Goal: Task Accomplishment & Management: Manage account settings

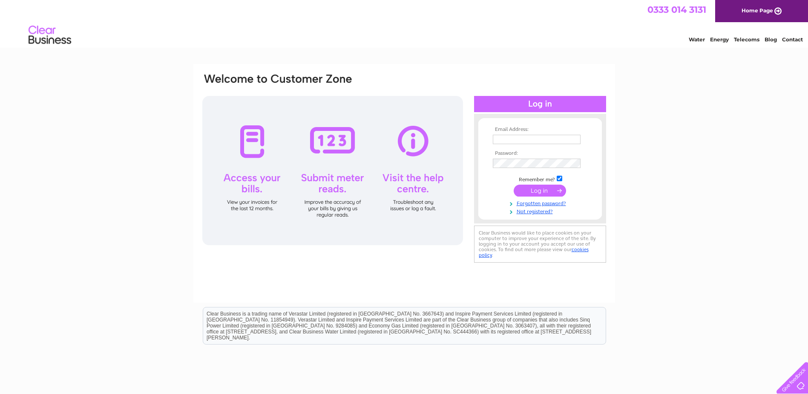
type input "gavennyparkmowers@gmail.com"
click at [552, 193] on input "submit" at bounding box center [540, 190] width 52 height 12
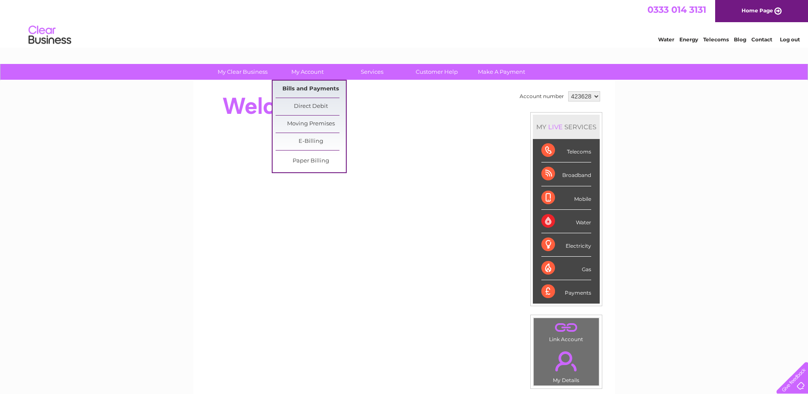
click at [302, 85] on link "Bills and Payments" at bounding box center [311, 89] width 70 height 17
click at [323, 89] on link "Bills and Payments" at bounding box center [311, 89] width 70 height 17
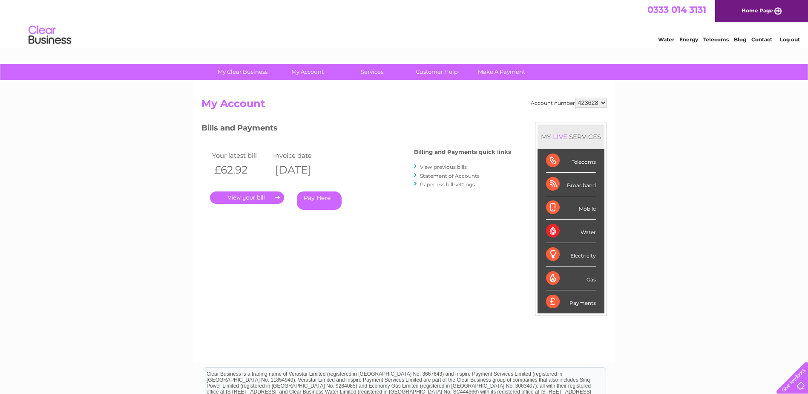
click at [255, 193] on link "." at bounding box center [247, 197] width 74 height 12
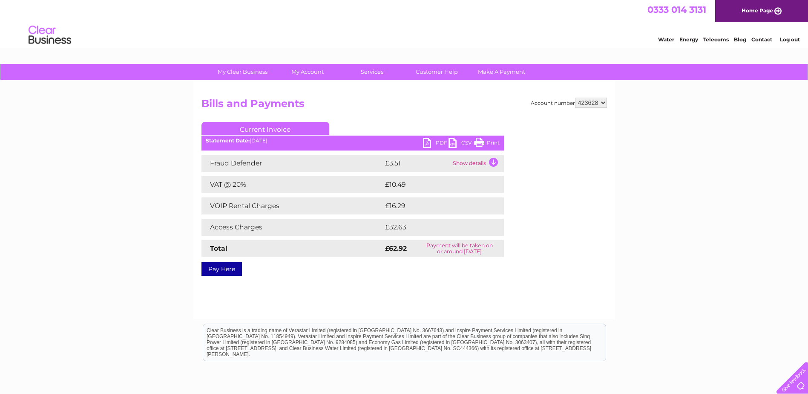
click at [424, 144] on link "PDF" at bounding box center [436, 144] width 26 height 12
